Goal: Entertainment & Leisure: Consume media (video, audio)

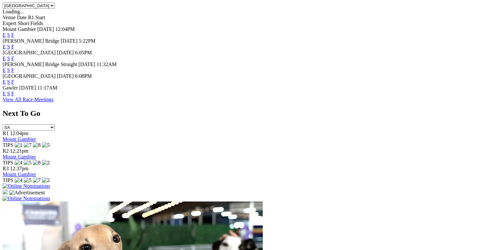
scroll to position [318, 0]
click at [6, 79] on link "E" at bounding box center [4, 82] width 3 height 6
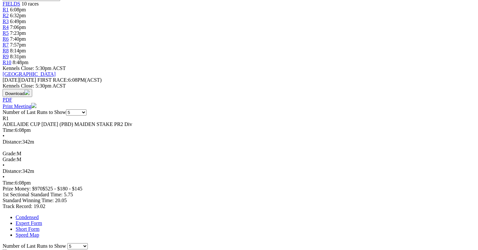
scroll to position [227, 0]
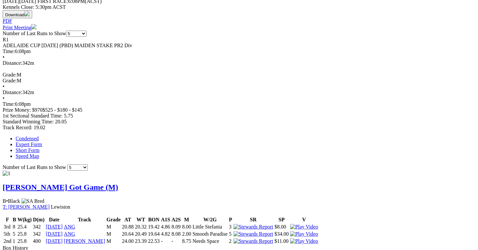
scroll to position [311, 0]
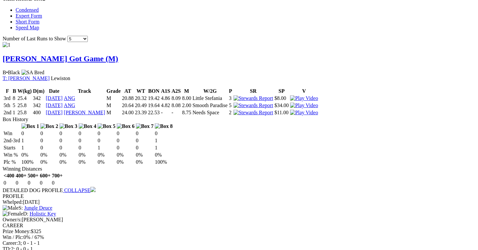
scroll to position [432, 0]
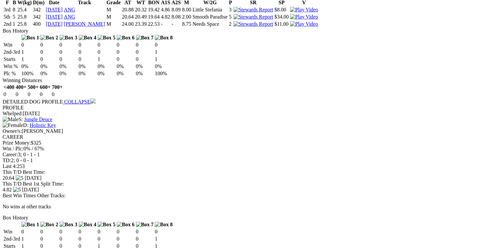
scroll to position [528, 0]
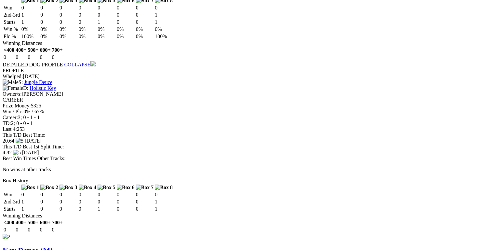
scroll to position [561, 0]
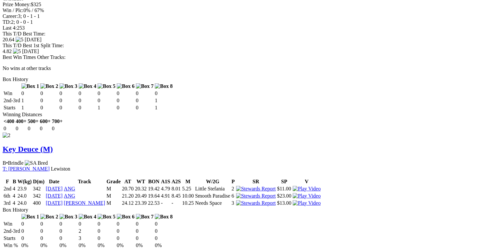
scroll to position [658, 0]
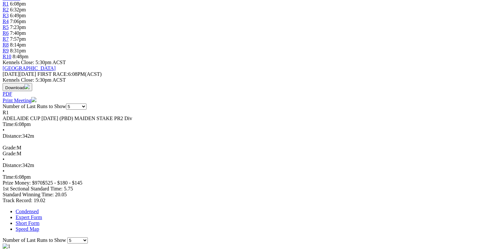
scroll to position [229, 0]
